Goal: Obtain resource: Download file/media

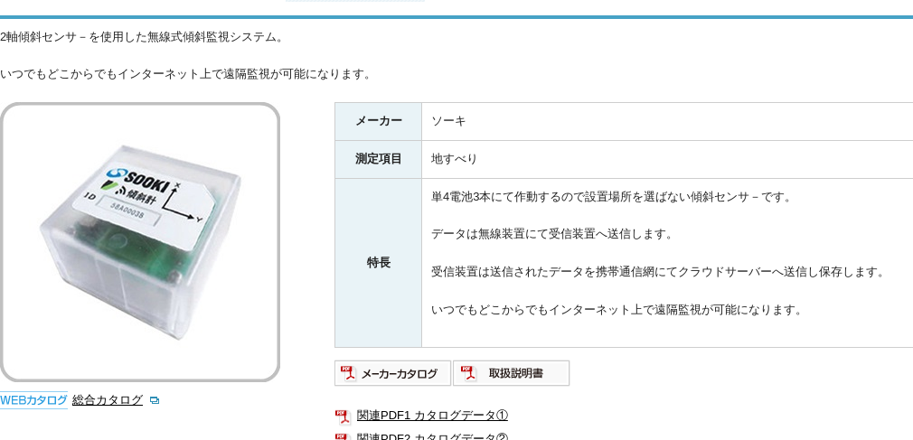
scroll to position [361, 0]
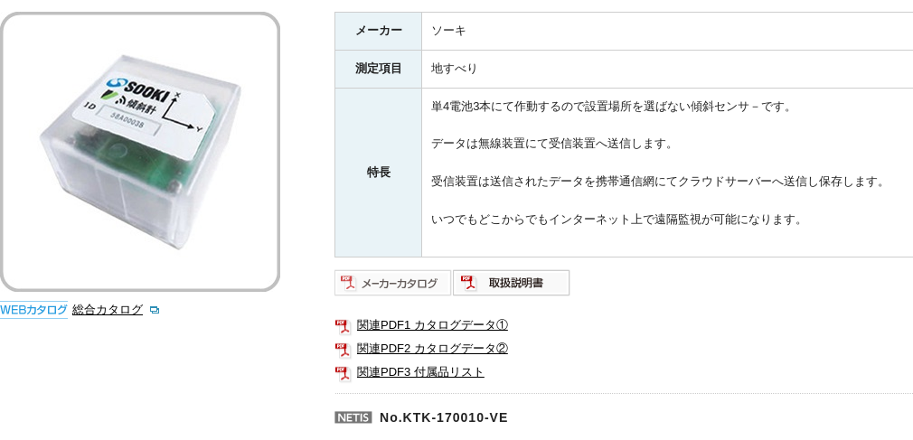
click at [408, 277] on img at bounding box center [393, 282] width 118 height 29
click at [441, 315] on link "関連PDF1 カタログデータ①" at bounding box center [695, 325] width 723 height 23
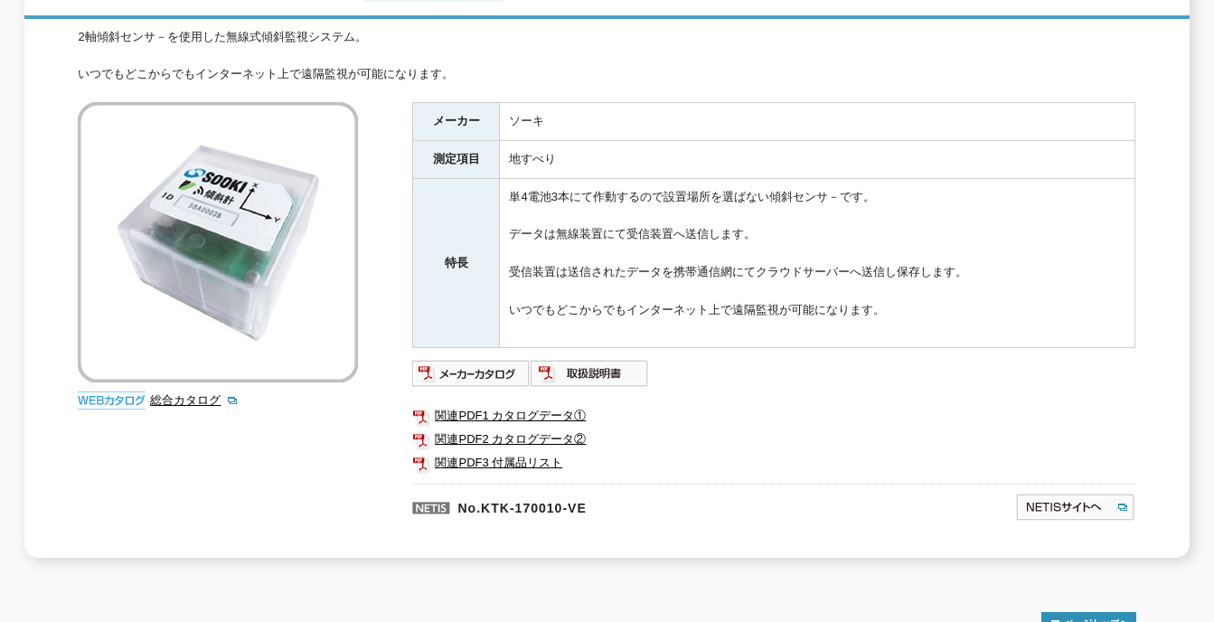
scroll to position [0, 0]
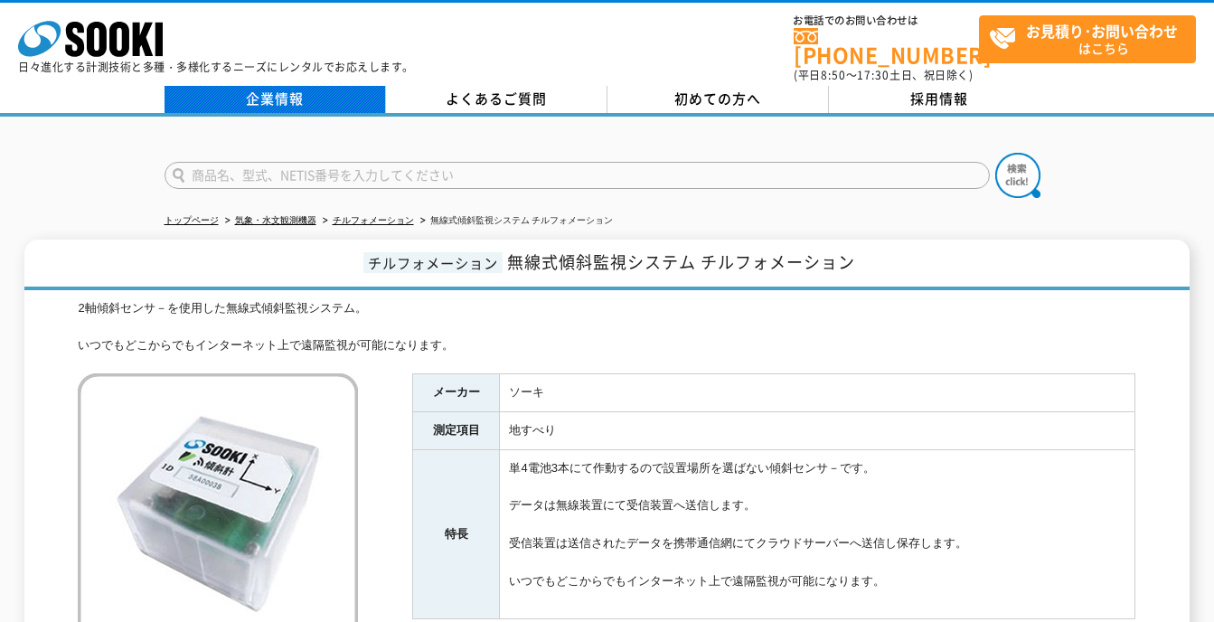
click at [292, 86] on link "企業情報" at bounding box center [274, 99] width 221 height 27
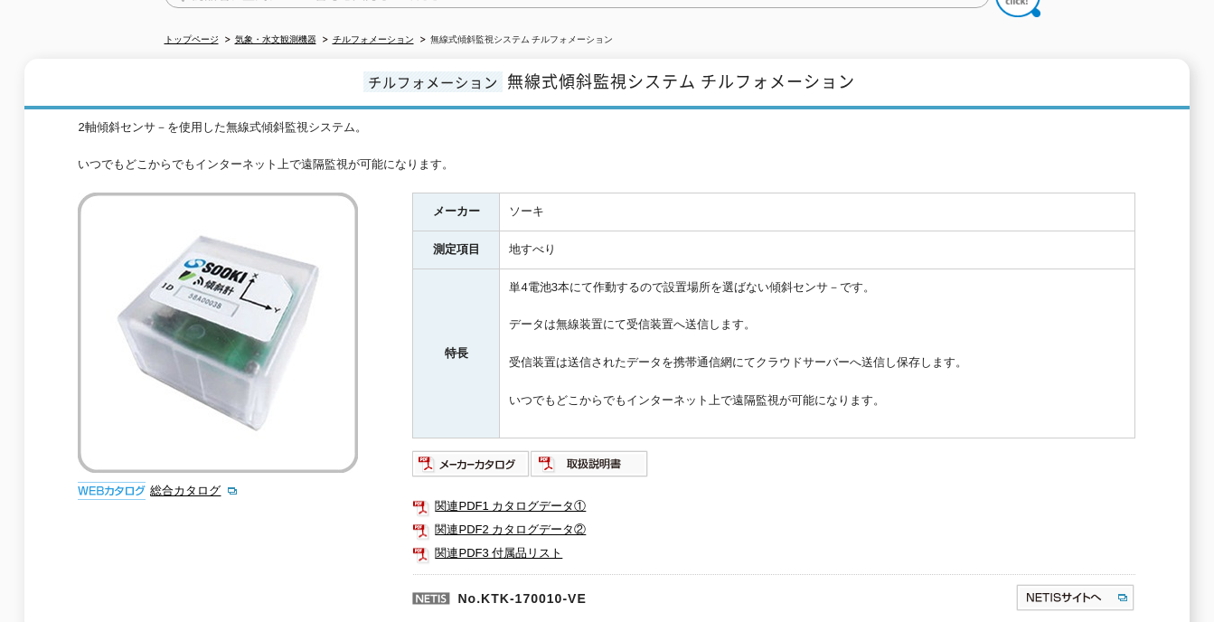
scroll to position [361, 0]
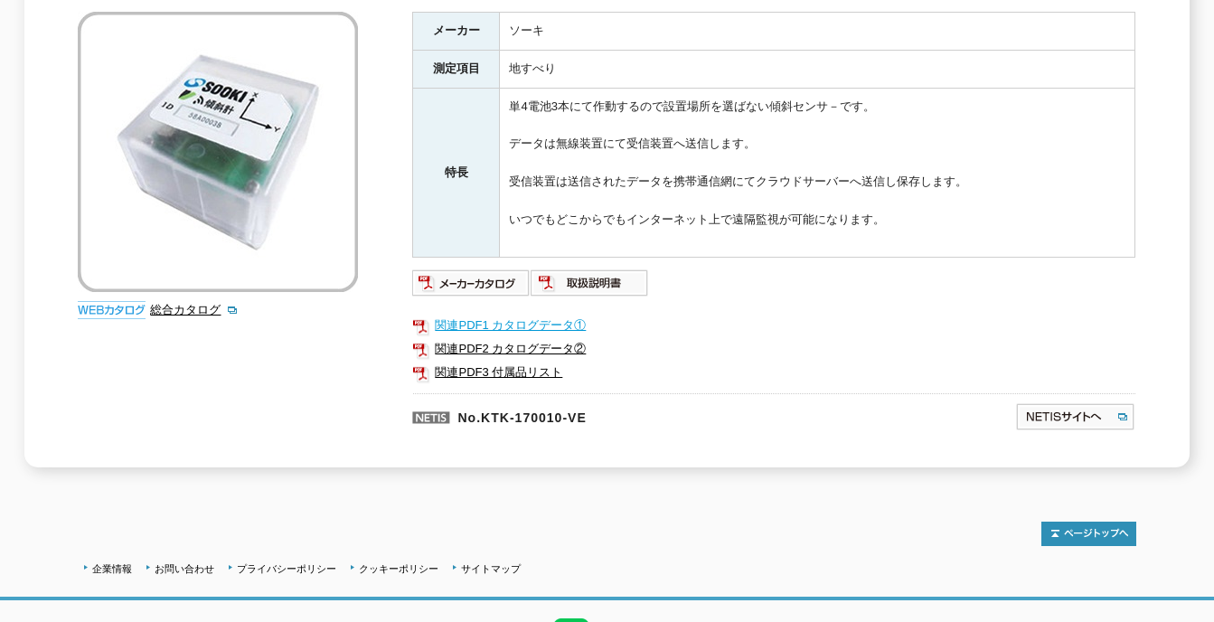
click at [521, 314] on link "関連PDF1 カタログデータ①" at bounding box center [773, 325] width 723 height 23
click at [499, 337] on link "関連PDF2 カタログデータ②" at bounding box center [773, 348] width 723 height 23
click at [516, 361] on link "関連PDF3 付属品リスト" at bounding box center [773, 372] width 723 height 23
click at [475, 268] on img at bounding box center [471, 282] width 118 height 29
click at [505, 316] on link "関連PDF1 カタログデータ①" at bounding box center [773, 325] width 723 height 23
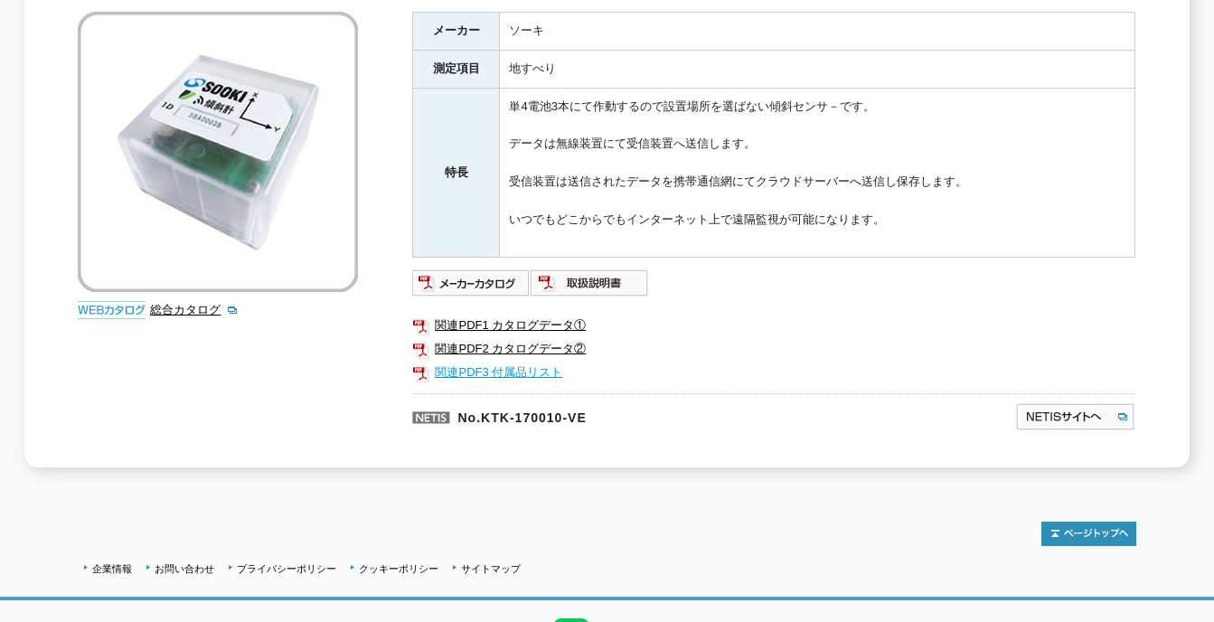
click at [458, 361] on link "関連PDF3 付属品リスト" at bounding box center [773, 372] width 723 height 23
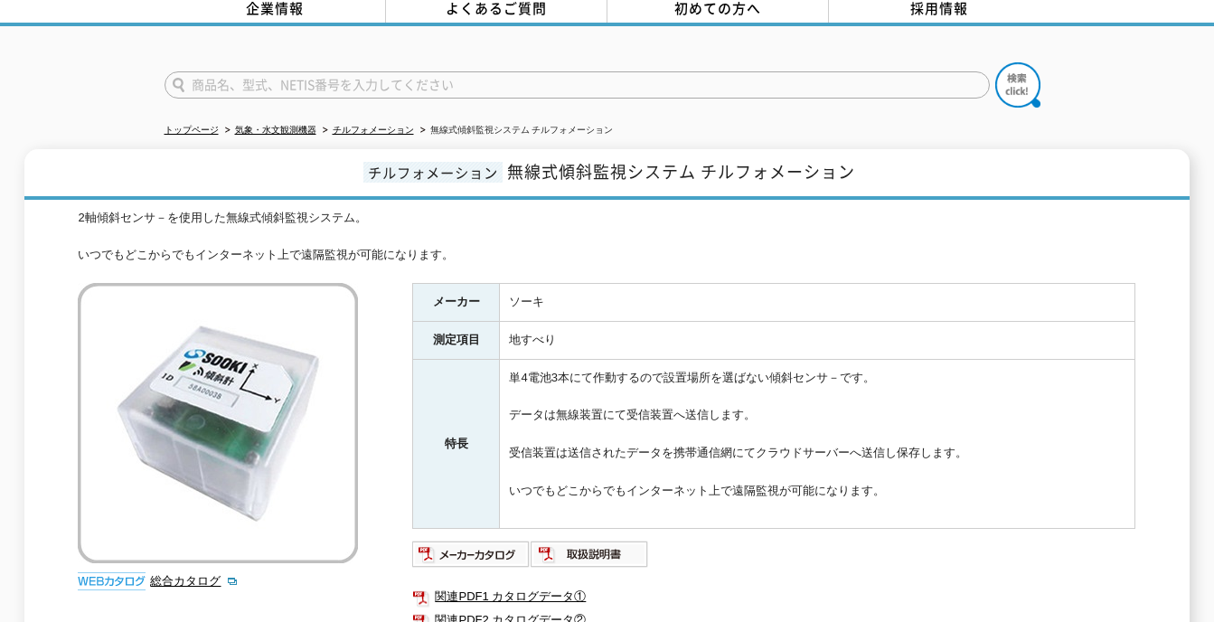
scroll to position [0, 0]
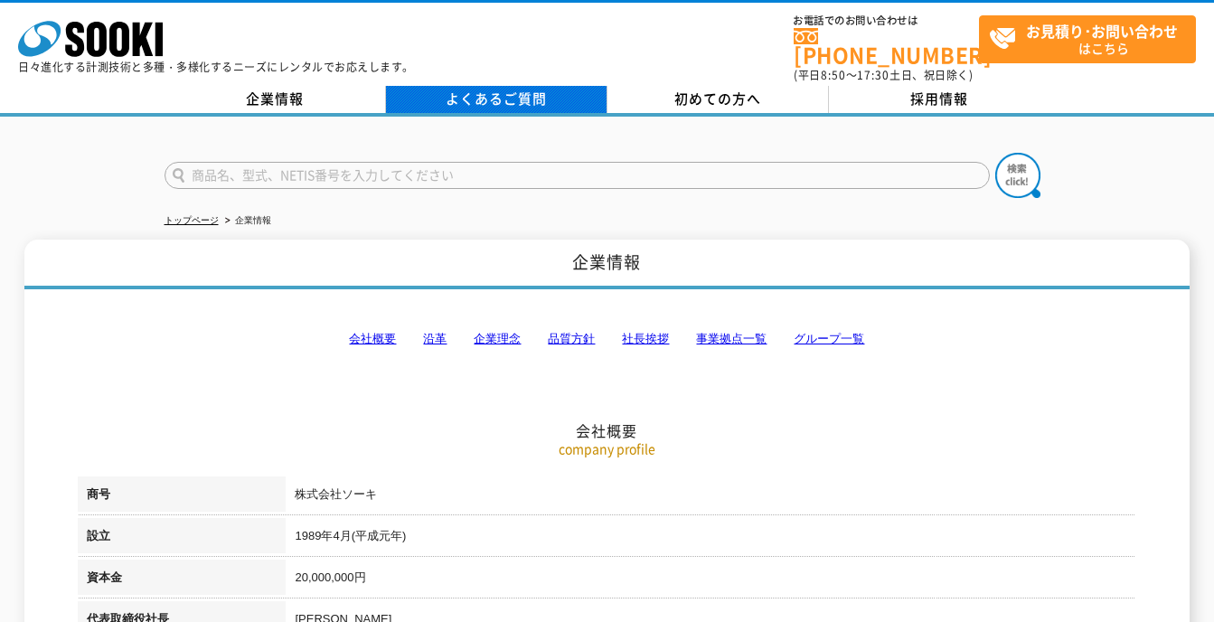
click at [499, 87] on link "よくあるご質問" at bounding box center [496, 99] width 221 height 27
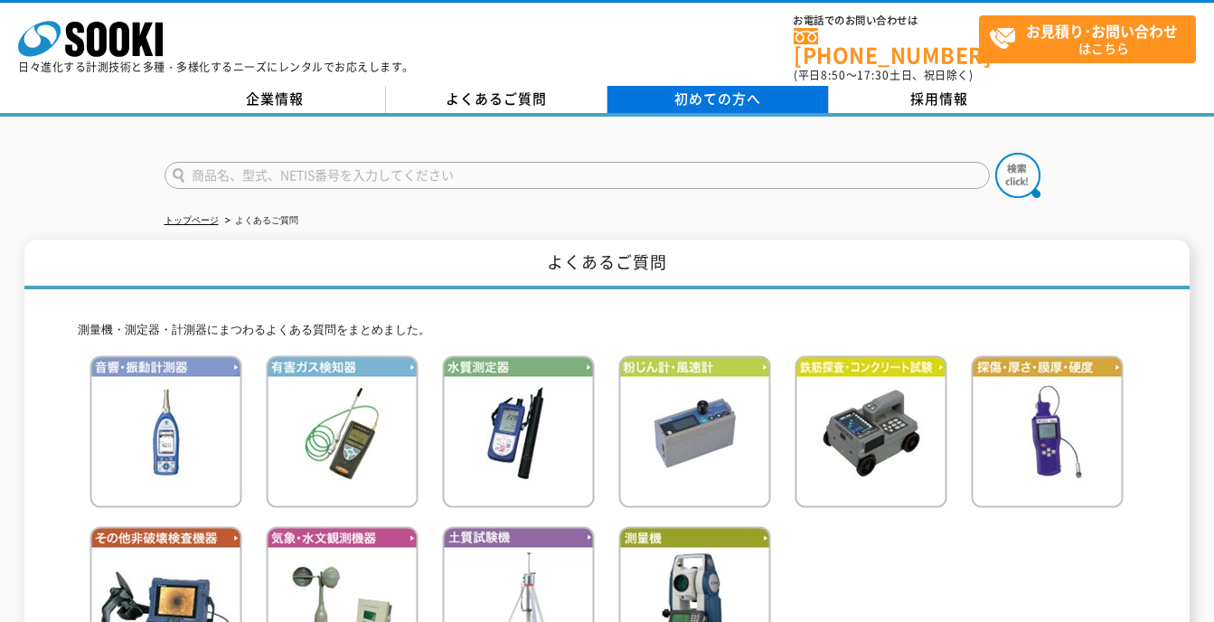
click at [703, 89] on span "初めての方へ" at bounding box center [717, 99] width 87 height 20
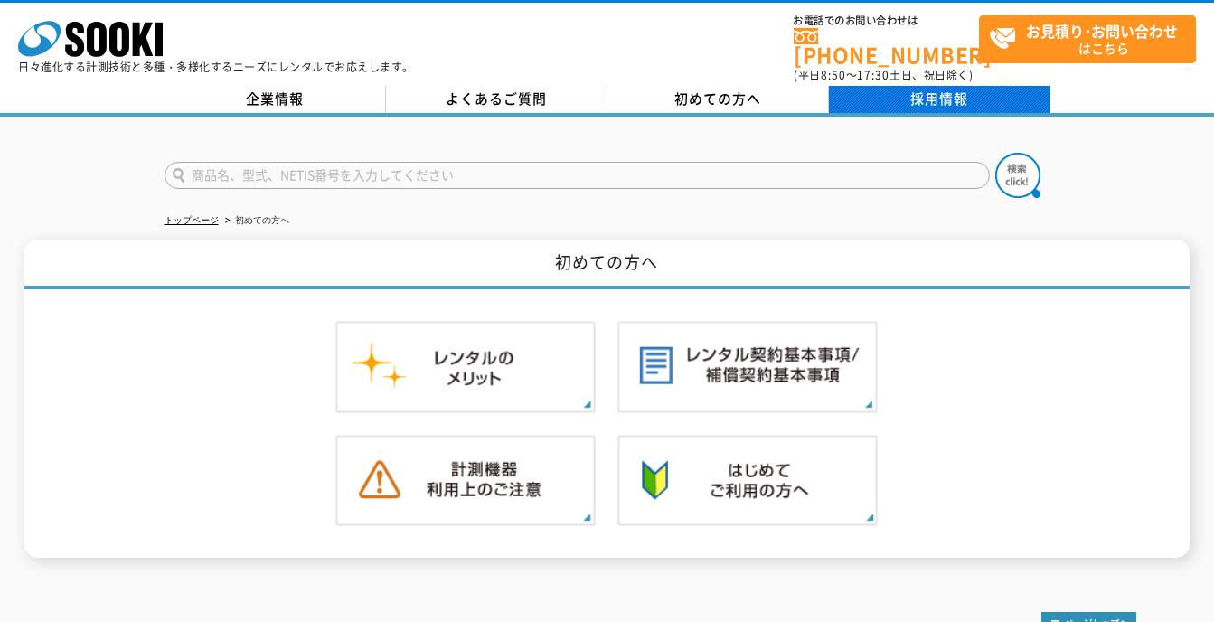
click at [934, 86] on link "採用情報" at bounding box center [939, 99] width 221 height 27
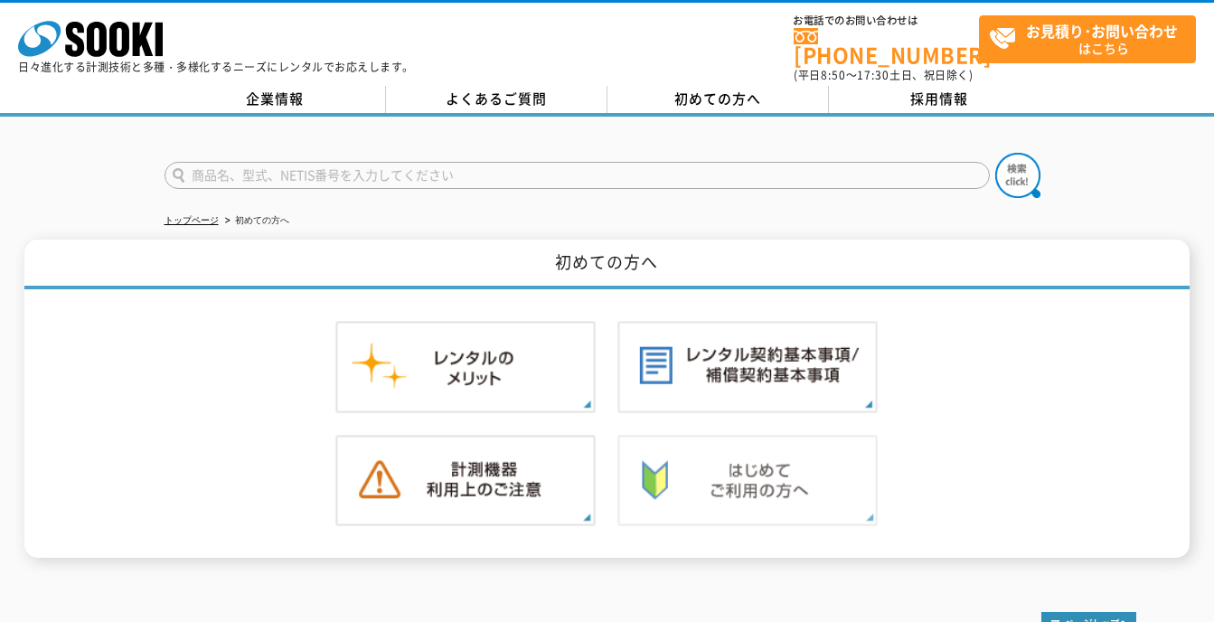
scroll to position [91, 0]
